Goal: Task Accomplishment & Management: Manage account settings

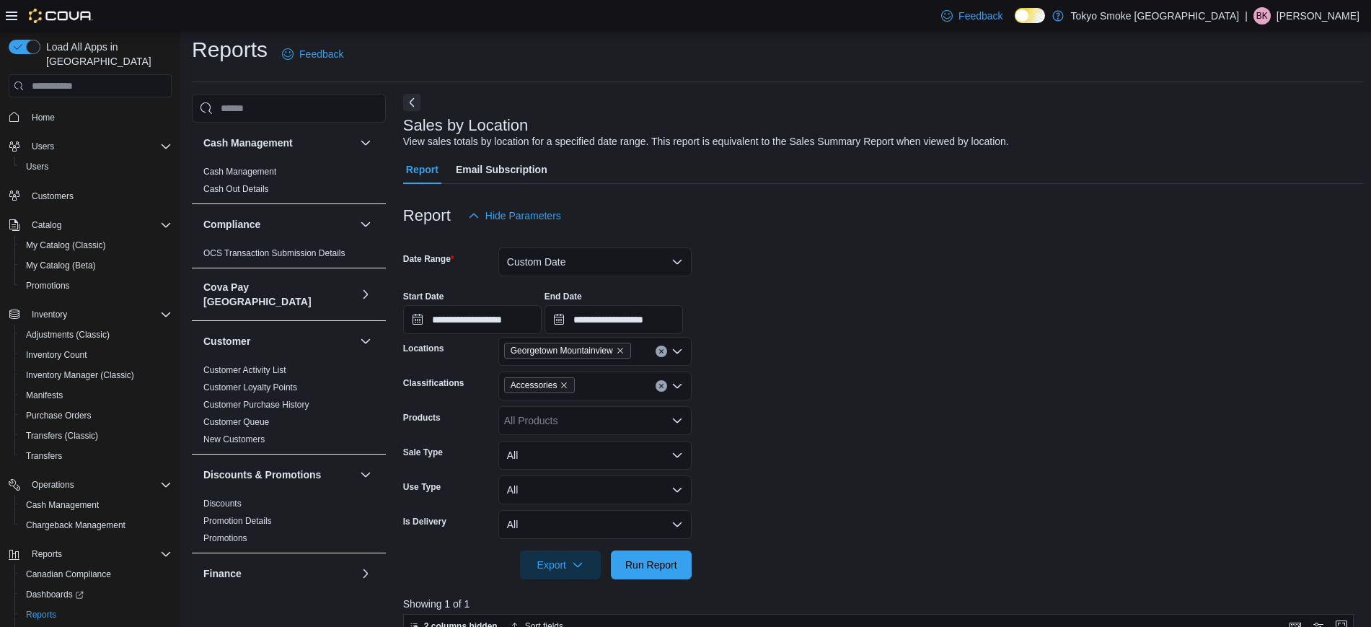
scroll to position [921, 0]
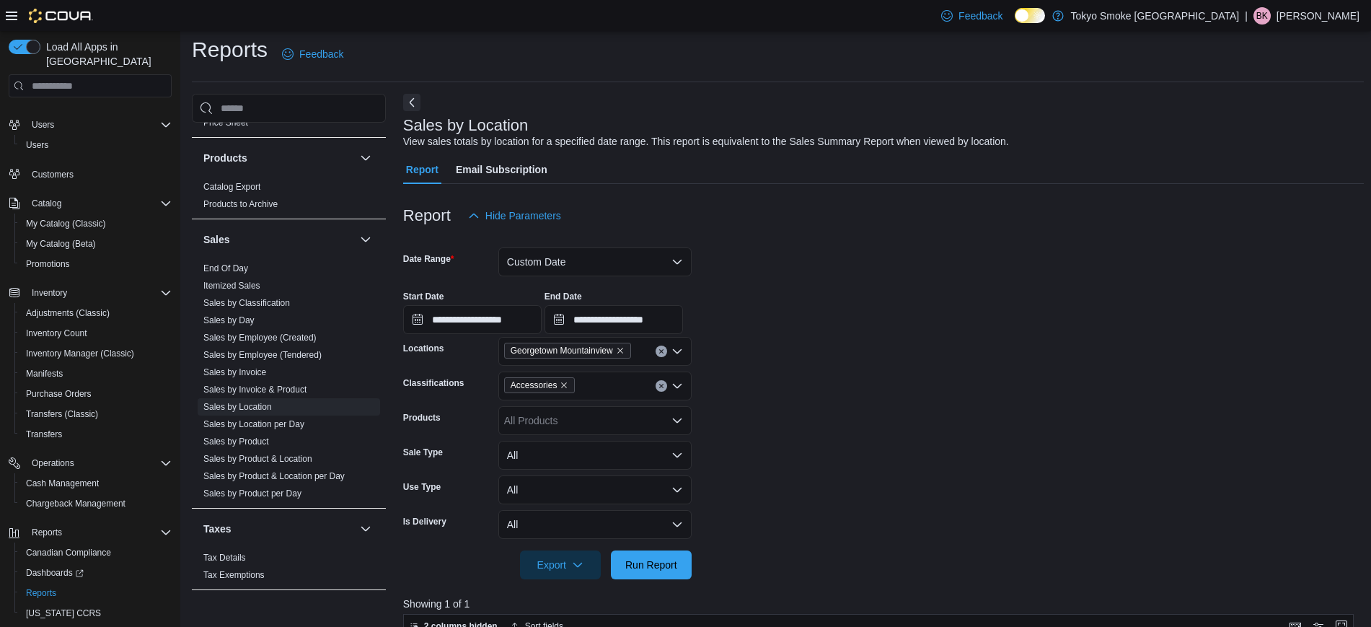
click at [1333, 13] on p "[PERSON_NAME]" at bounding box center [1318, 15] width 83 height 17
click at [1261, 138] on span "Sign Out" at bounding box center [1266, 140] width 39 height 14
